Goal: Use online tool/utility: Utilize a website feature to perform a specific function

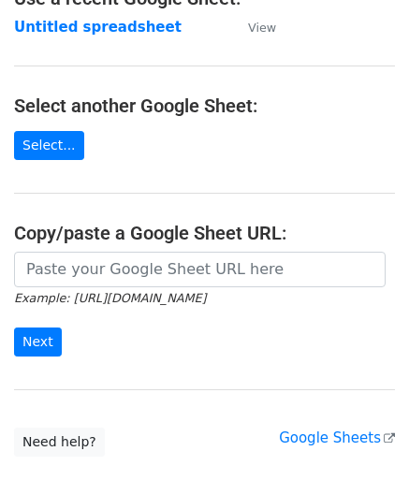
scroll to position [187, 0]
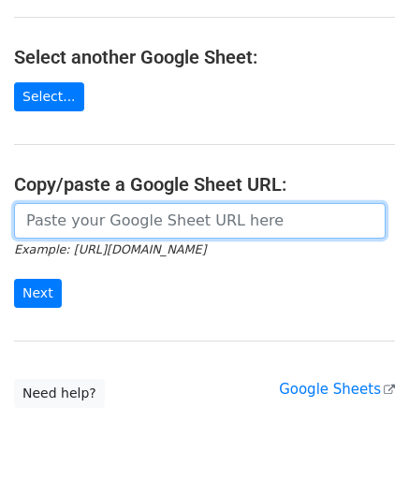
click at [62, 226] on input "url" at bounding box center [200, 221] width 372 height 36
paste input "[URL][DOMAIN_NAME]"
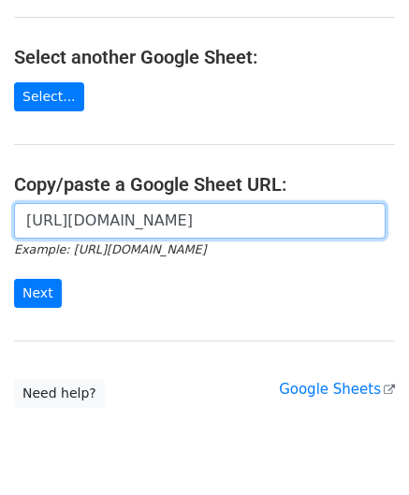
scroll to position [0, 397]
type input "[URL][DOMAIN_NAME]"
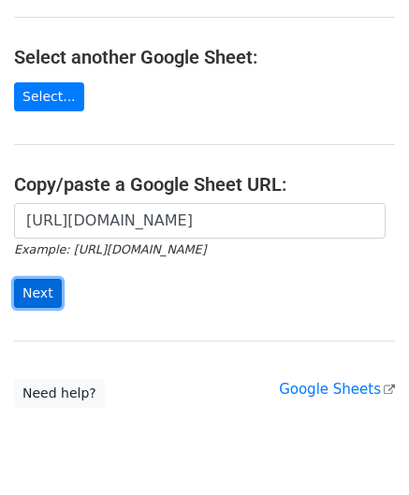
click at [38, 285] on input "Next" at bounding box center [38, 293] width 48 height 29
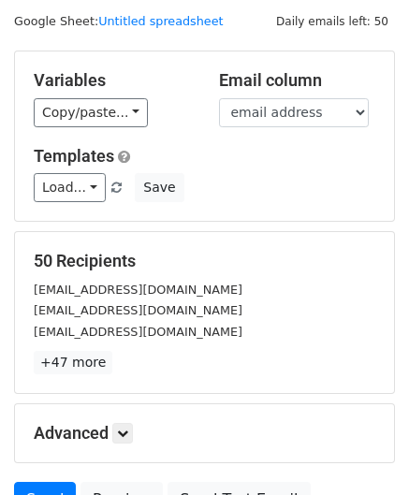
scroll to position [228, 0]
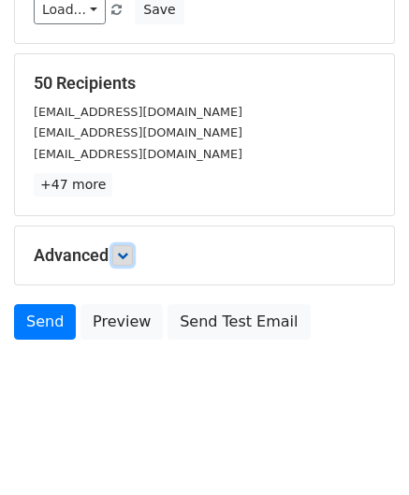
click at [120, 251] on icon at bounding box center [122, 255] width 11 height 11
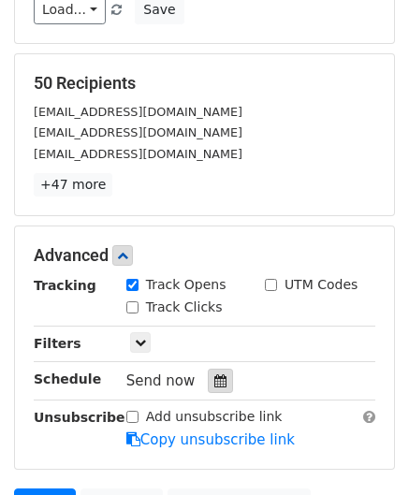
click at [214, 374] on icon at bounding box center [220, 380] width 12 height 13
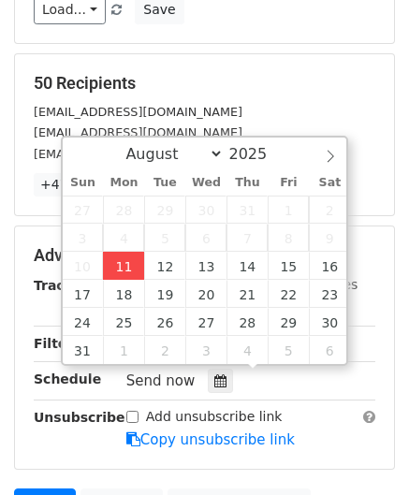
type input "2025-08-11 12:00"
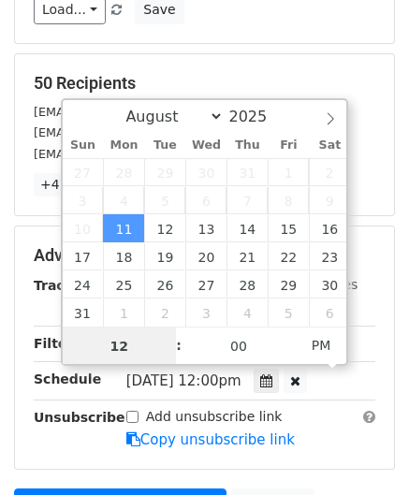
paste input "Hour"
type input "2"
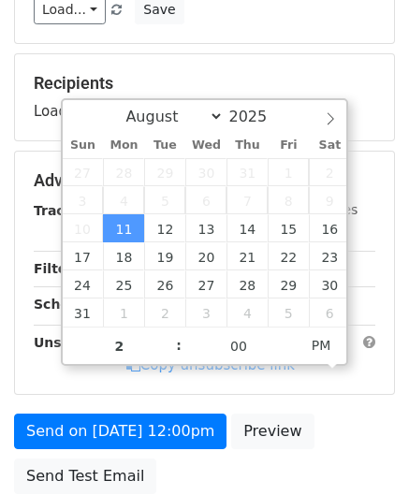
type input "2025-08-11 14:00"
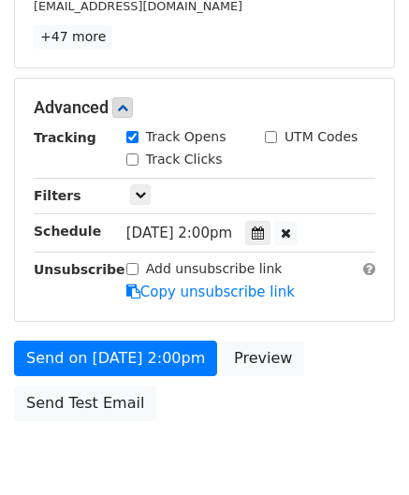
scroll to position [451, 0]
